Goal: Transaction & Acquisition: Download file/media

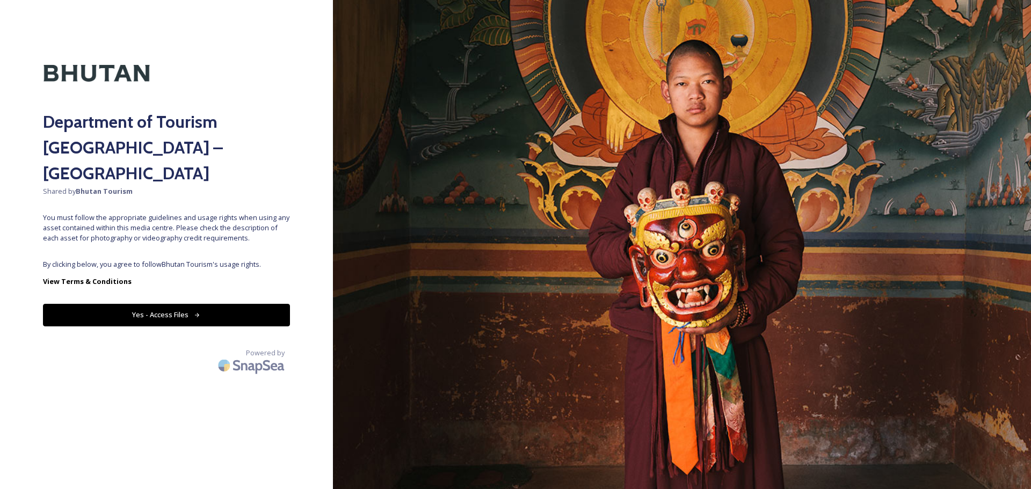
click at [169, 304] on button "Yes - Access Files" at bounding box center [166, 315] width 247 height 22
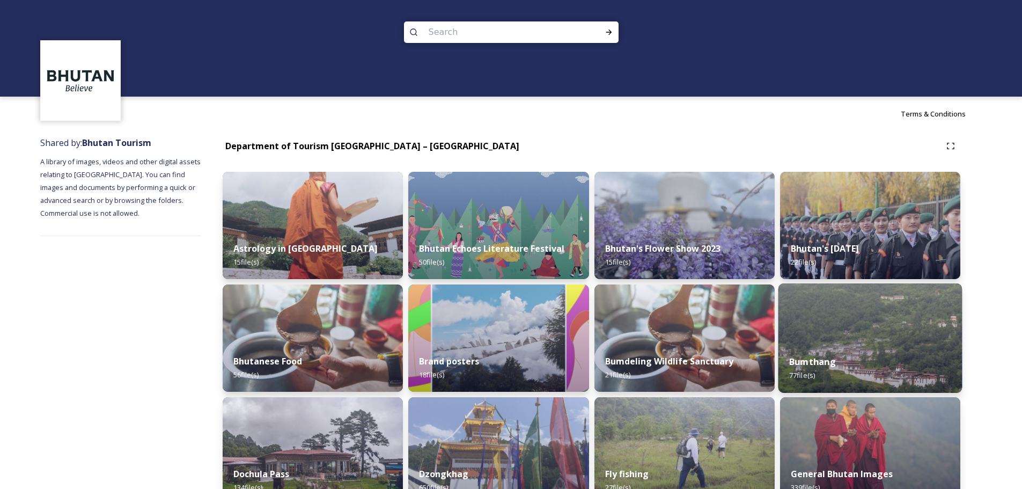
scroll to position [161, 0]
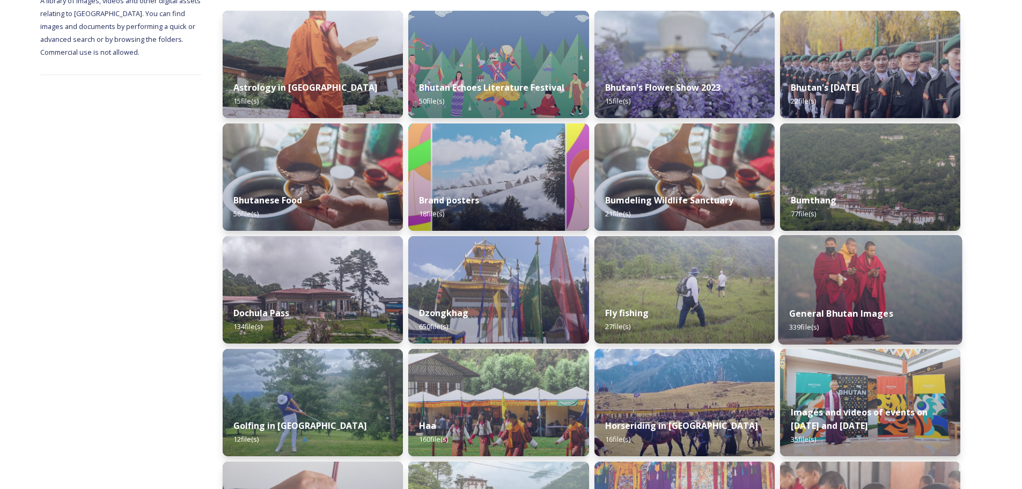
drag, startPoint x: 902, startPoint y: 290, endPoint x: 895, endPoint y: 294, distance: 7.2
click at [901, 290] on img at bounding box center [870, 289] width 184 height 109
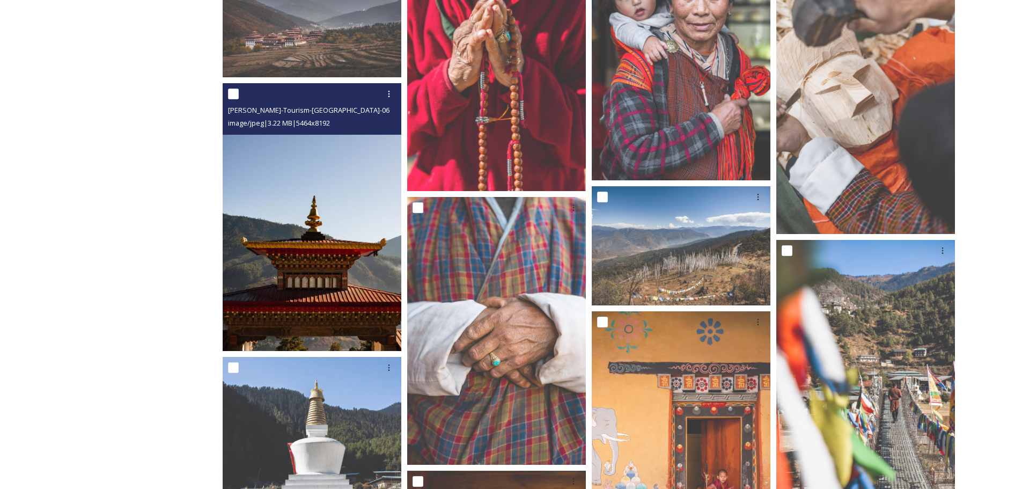
scroll to position [12675, 0]
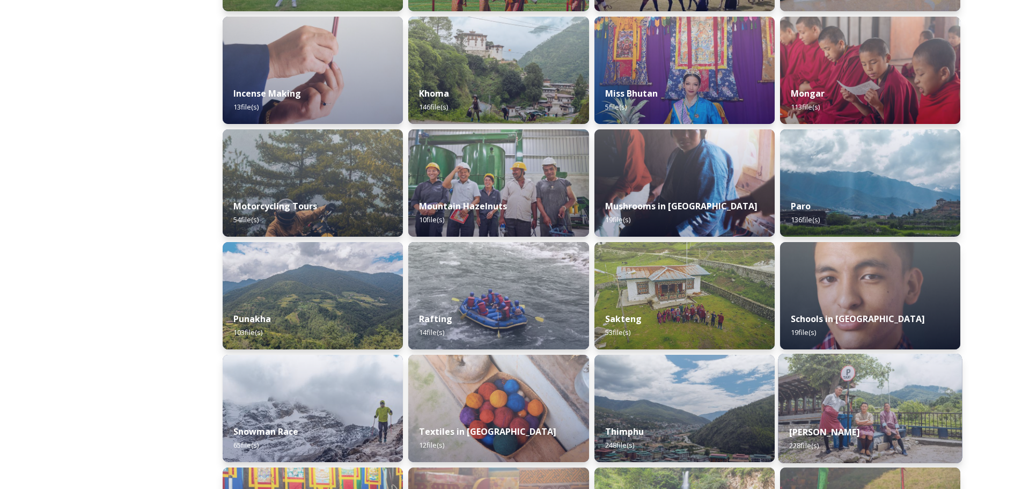
scroll to position [590, 0]
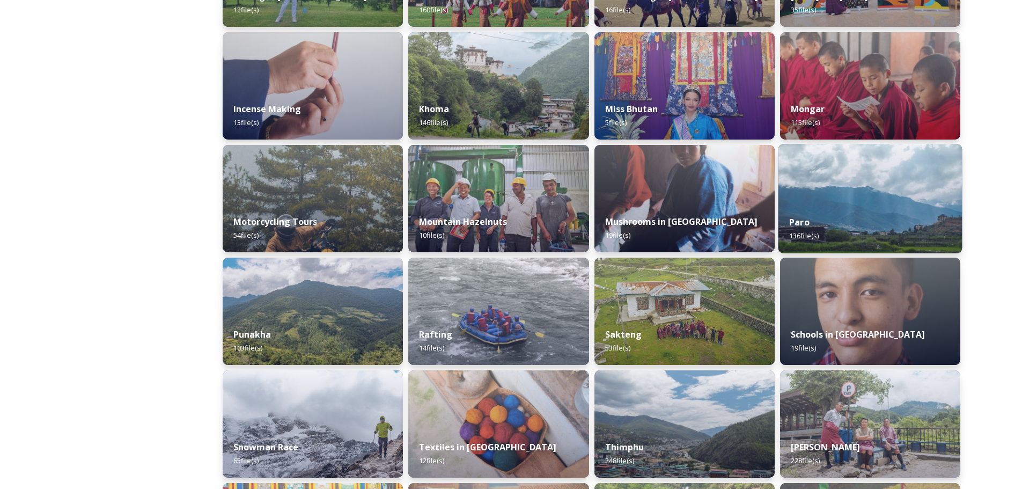
click at [878, 212] on div "Paro 136 file(s)" at bounding box center [870, 228] width 184 height 49
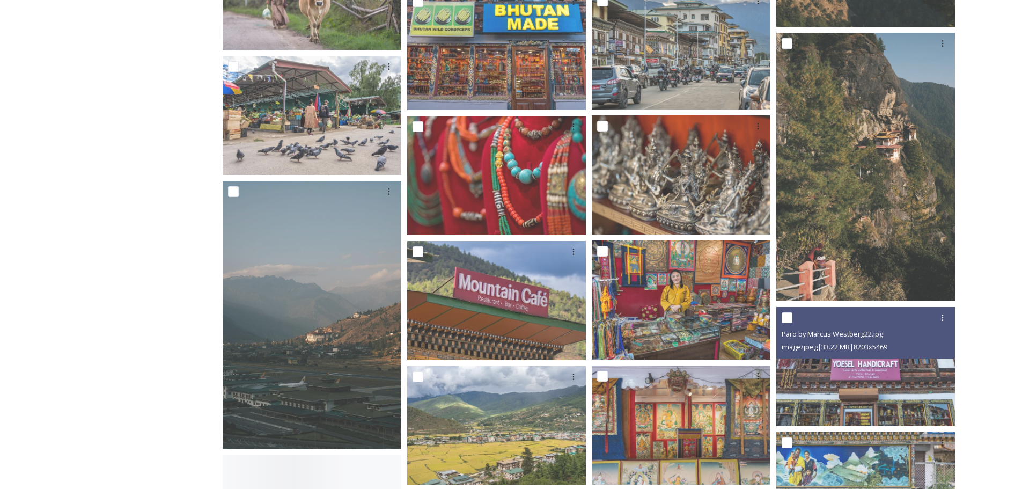
scroll to position [3811, 0]
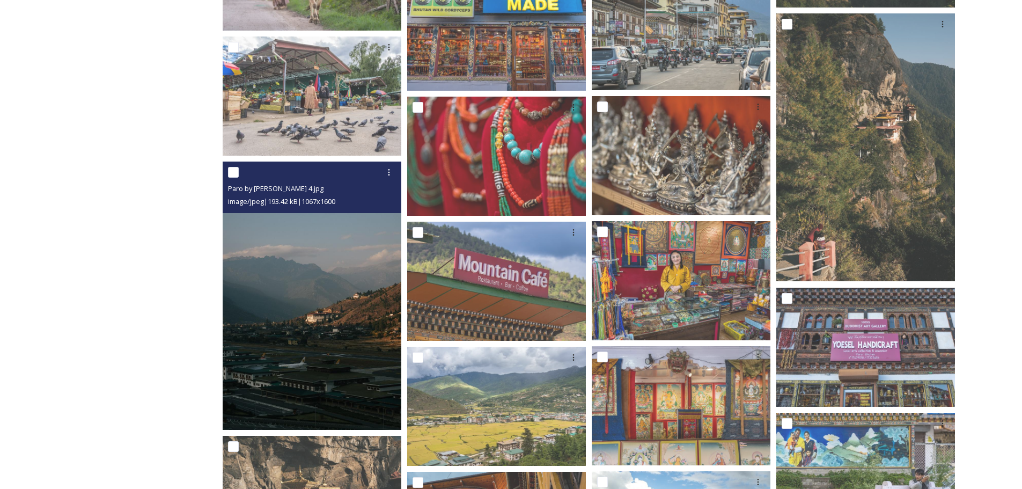
click at [328, 377] on img at bounding box center [312, 296] width 179 height 268
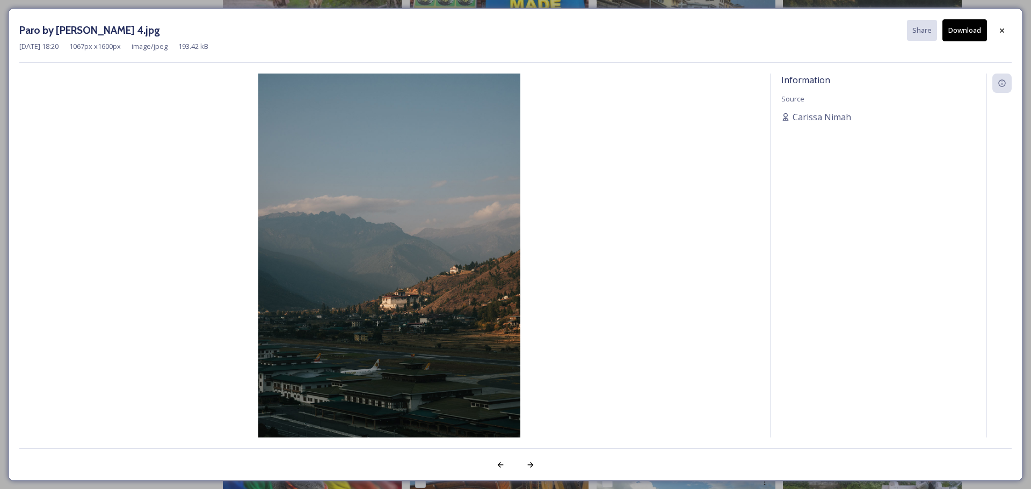
click at [968, 25] on button "Download" at bounding box center [964, 30] width 45 height 22
click at [1005, 27] on icon at bounding box center [1001, 30] width 9 height 9
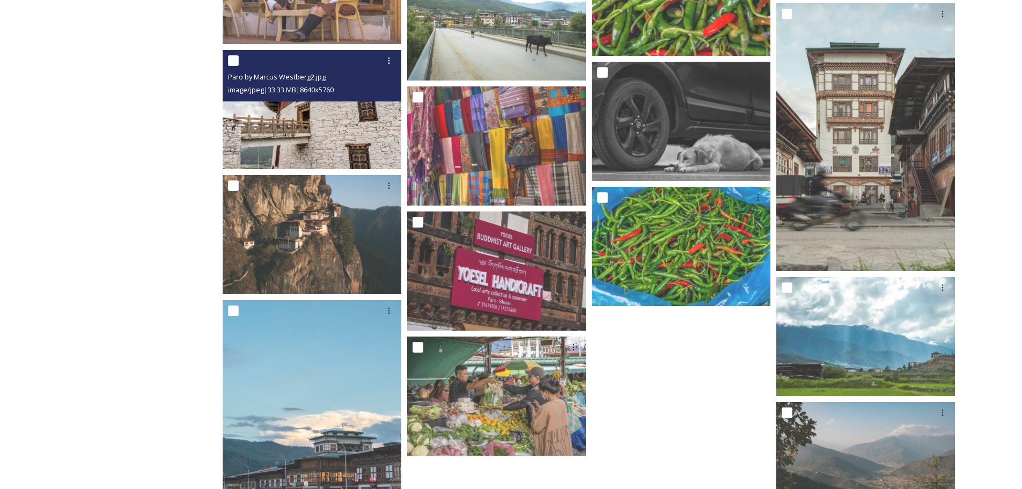
scroll to position [4723, 0]
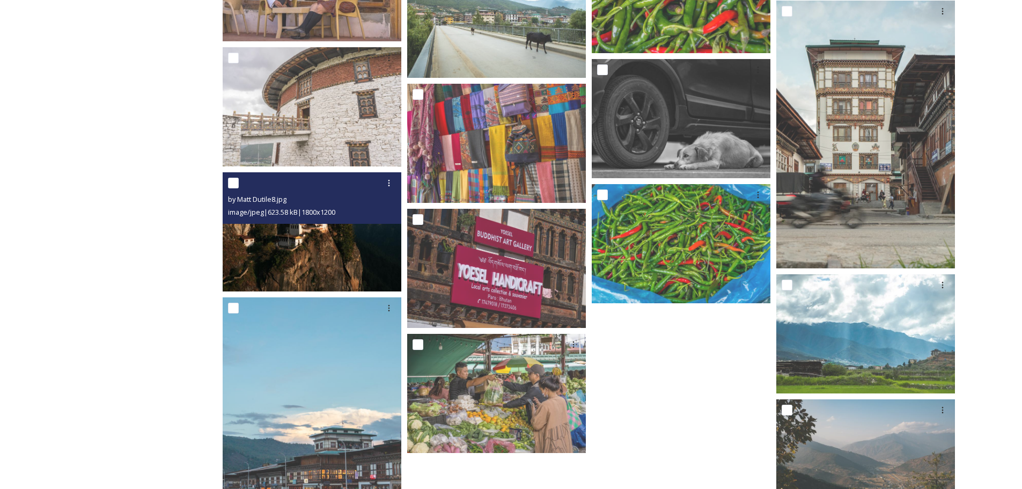
click at [355, 252] on img at bounding box center [312, 231] width 179 height 119
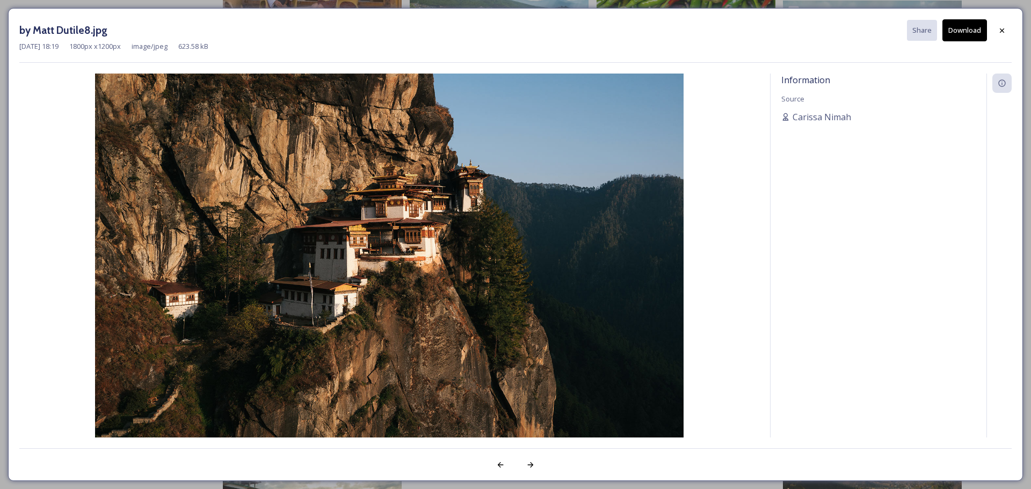
click at [955, 33] on button "Download" at bounding box center [964, 30] width 45 height 22
click at [1004, 32] on icon at bounding box center [1001, 30] width 9 height 9
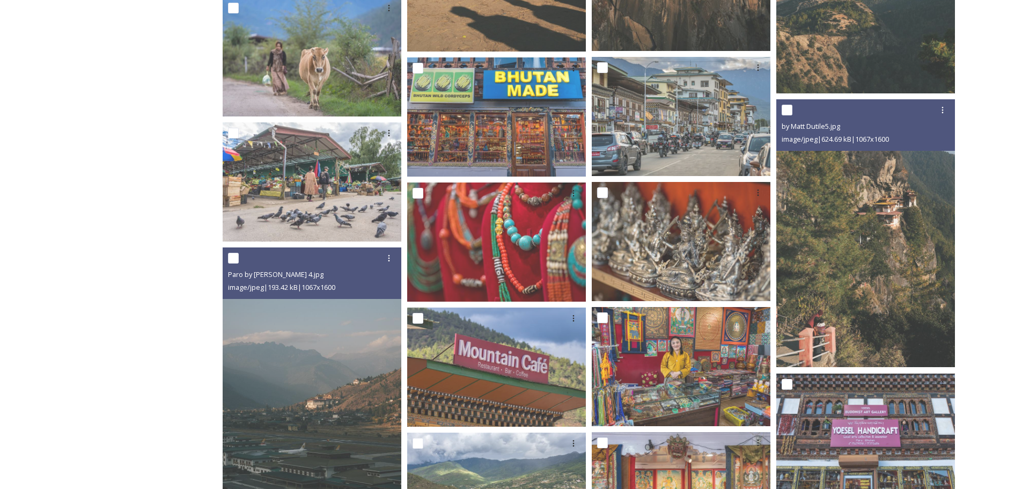
scroll to position [3701, 0]
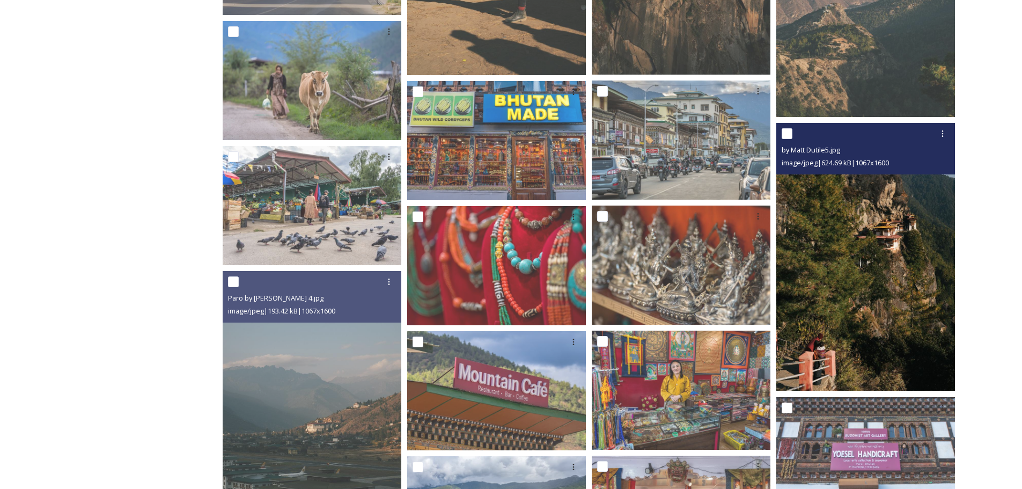
click at [902, 269] on img at bounding box center [866, 257] width 179 height 268
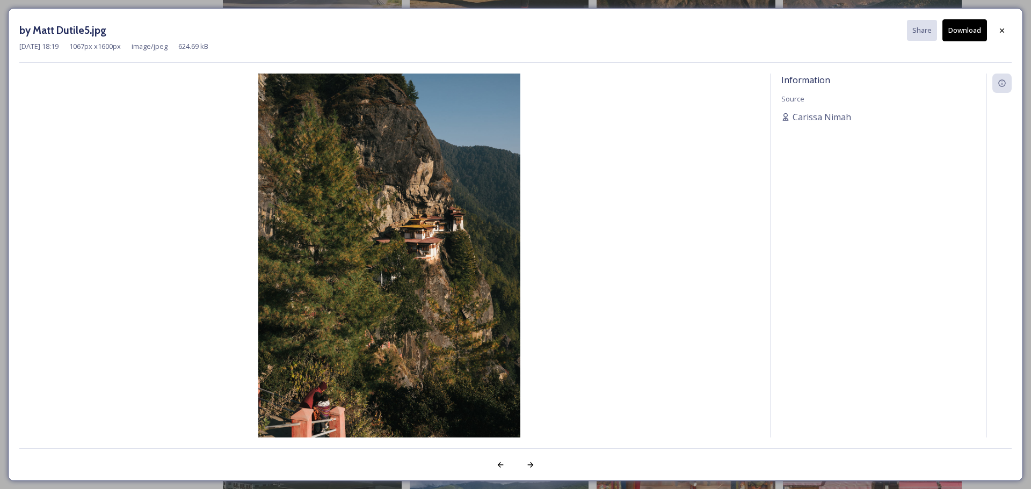
click at [955, 30] on button "Download" at bounding box center [964, 30] width 45 height 22
click at [995, 28] on div at bounding box center [1001, 30] width 19 height 19
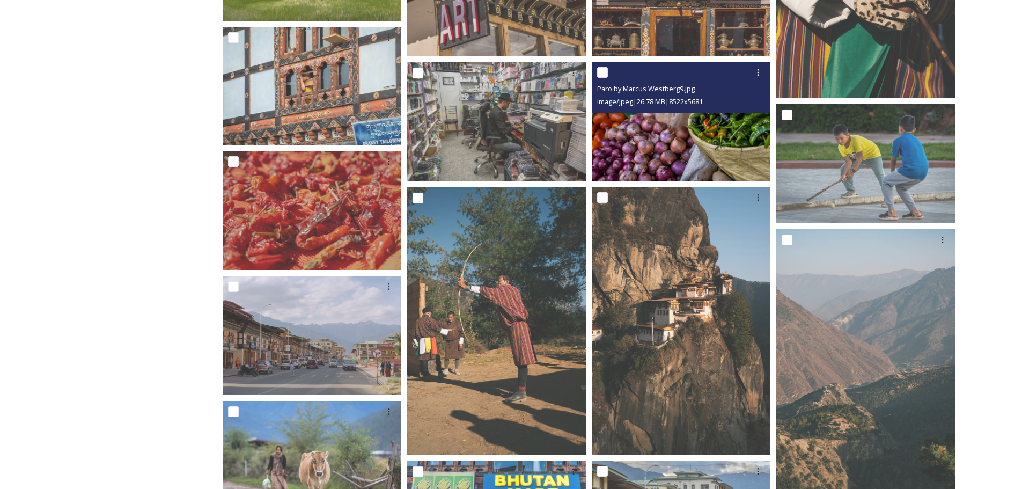
scroll to position [3379, 0]
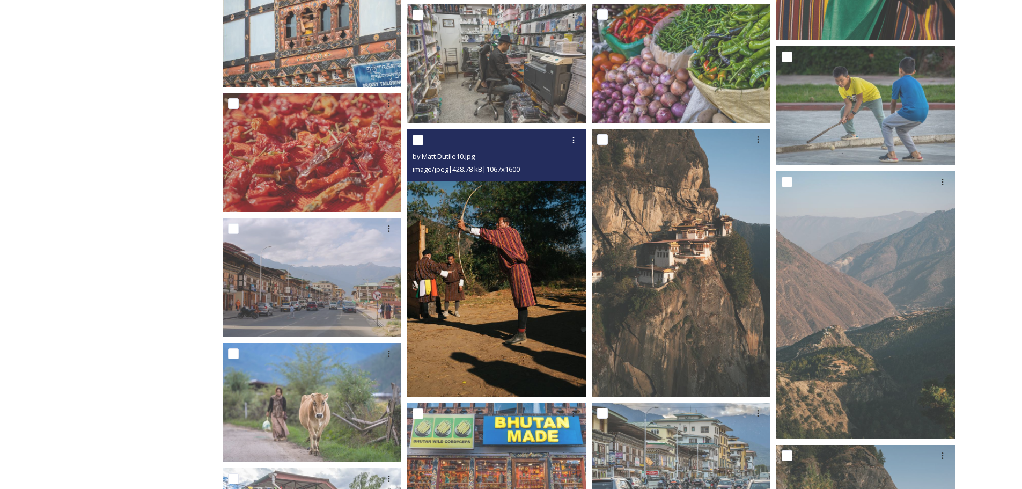
click at [520, 288] on img at bounding box center [496, 263] width 179 height 268
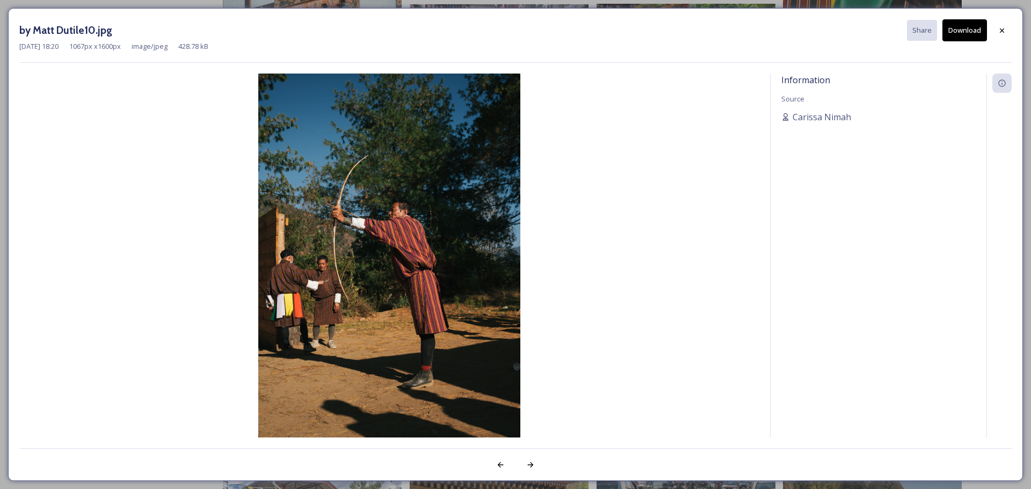
click at [966, 28] on button "Download" at bounding box center [964, 30] width 45 height 22
click at [1000, 31] on icon at bounding box center [1001, 30] width 9 height 9
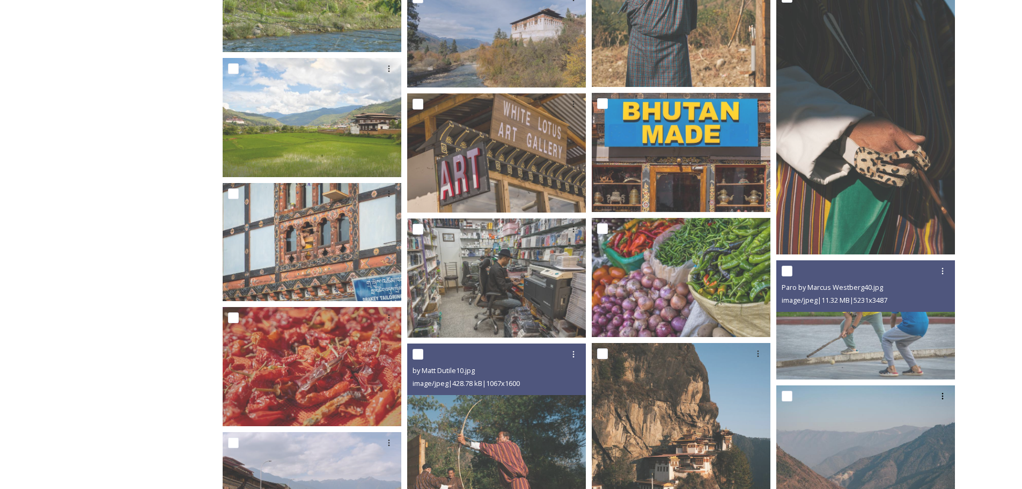
scroll to position [3433, 0]
